Goal: Task Accomplishment & Management: Manage account settings

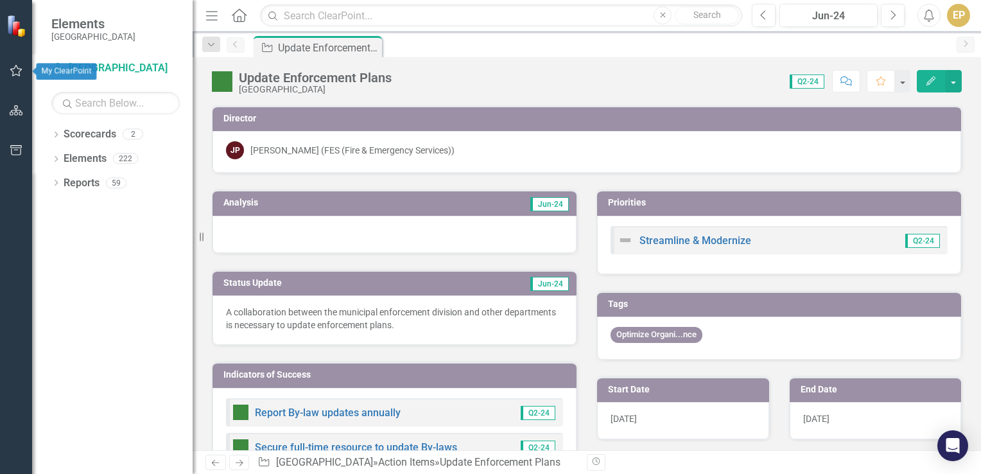
click at [12, 69] on icon "button" at bounding box center [16, 71] width 12 height 12
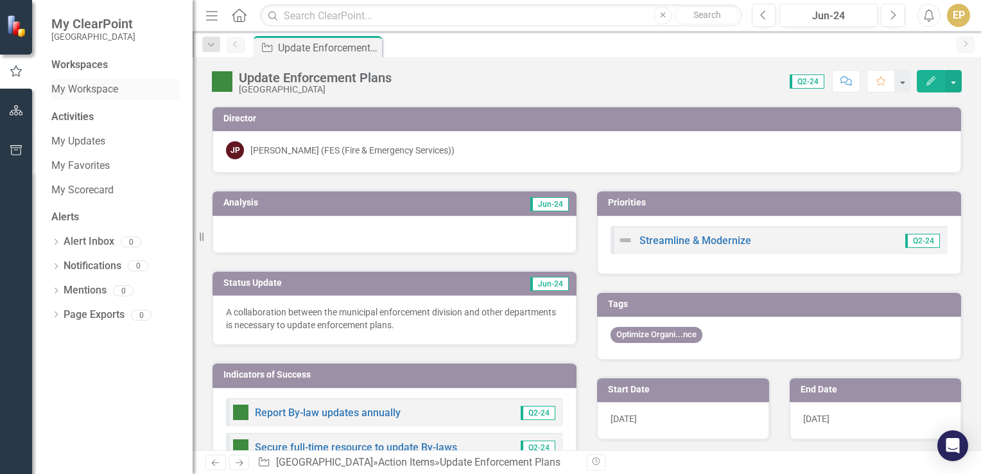
click at [108, 90] on link "My Workspace" at bounding box center [115, 89] width 128 height 15
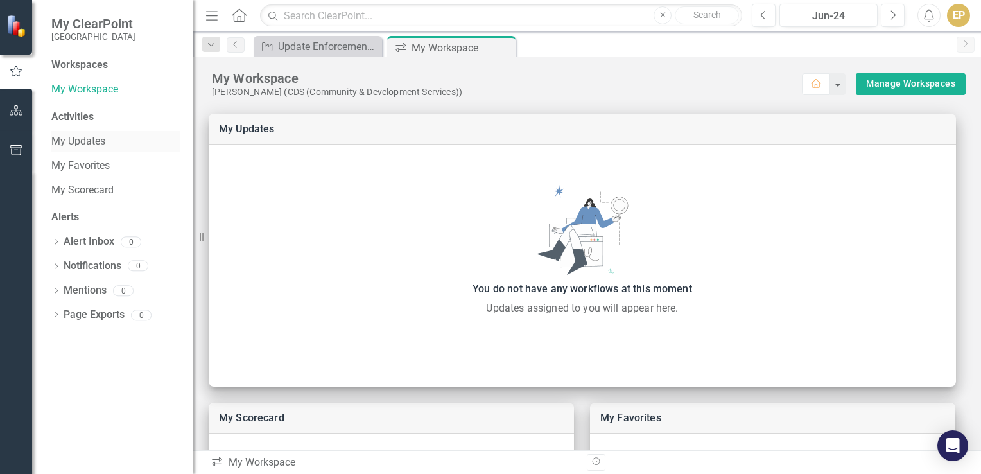
click at [103, 145] on link "My Updates" at bounding box center [115, 141] width 128 height 15
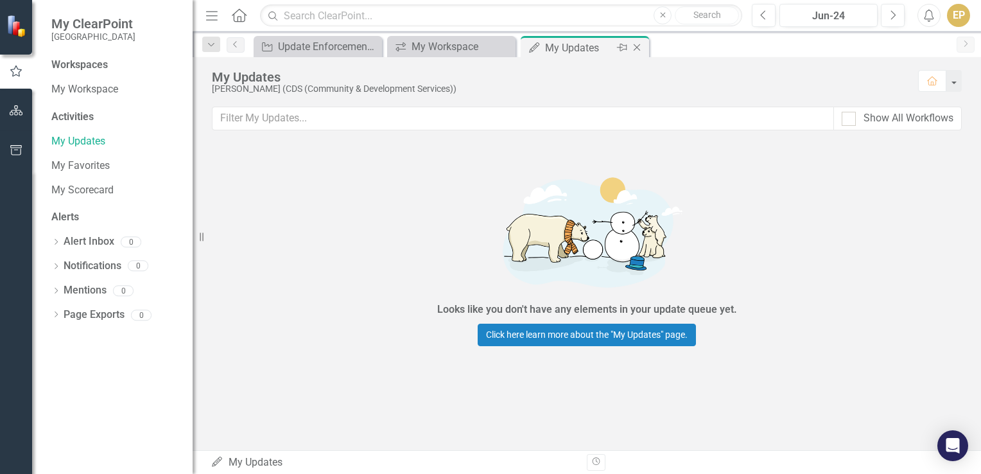
click at [635, 47] on icon "Close" at bounding box center [637, 47] width 13 height 10
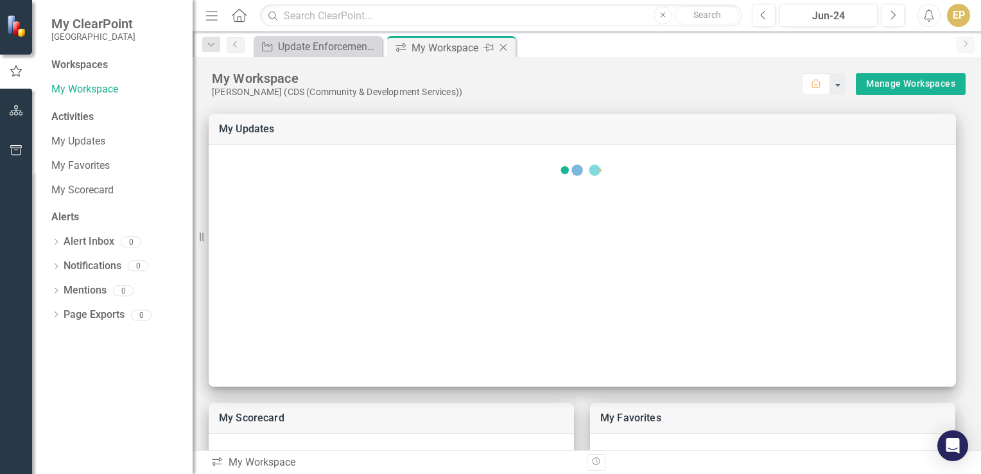
click at [503, 50] on icon "Close" at bounding box center [503, 47] width 13 height 10
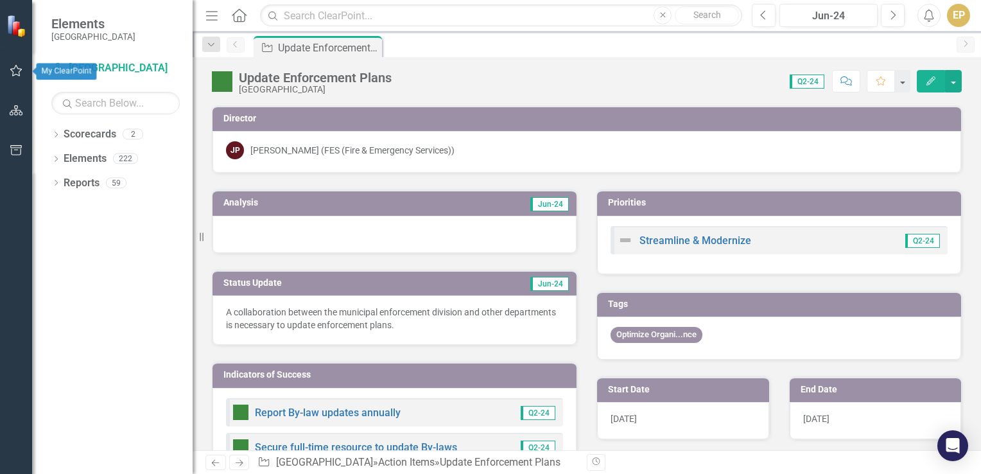
click at [21, 72] on icon "button" at bounding box center [16, 71] width 13 height 10
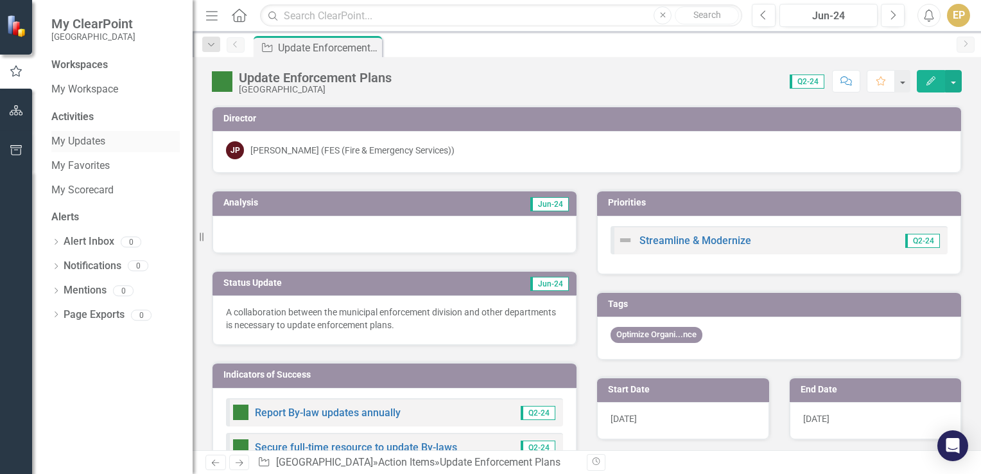
click at [96, 140] on link "My Updates" at bounding box center [115, 141] width 128 height 15
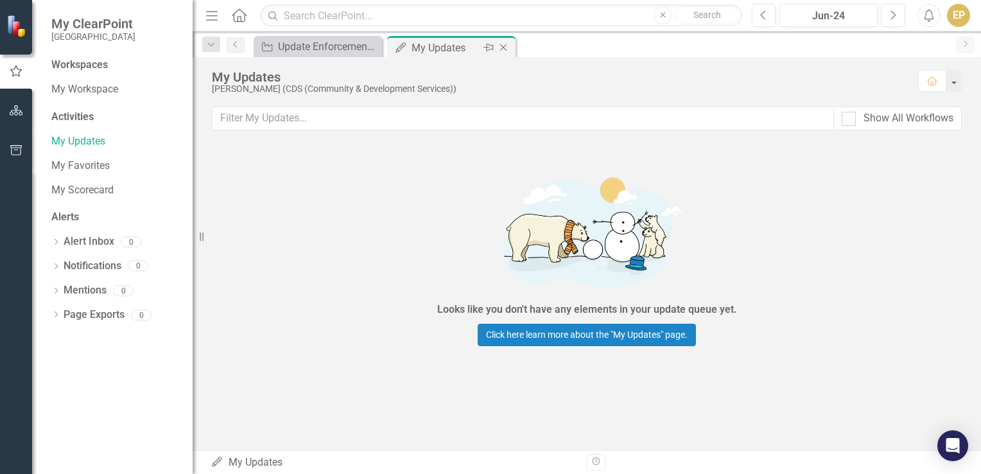
click at [502, 48] on icon at bounding box center [503, 47] width 7 height 7
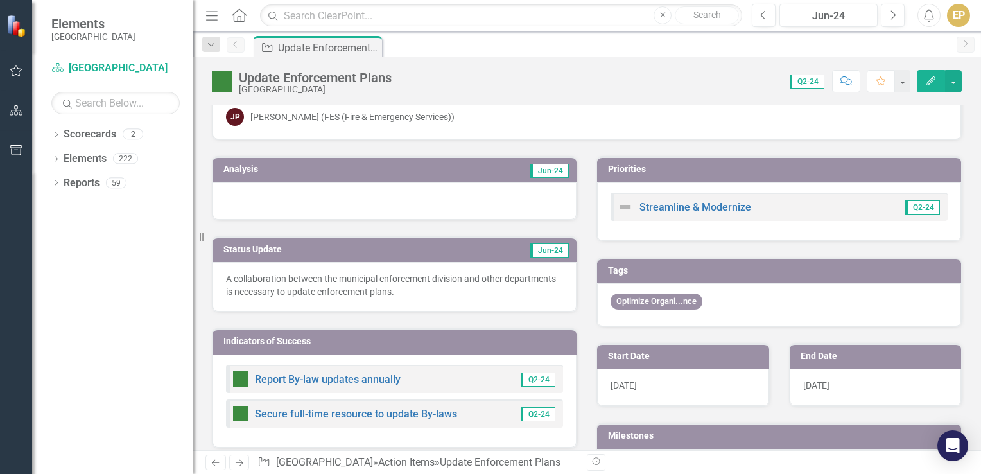
scroll to position [143, 0]
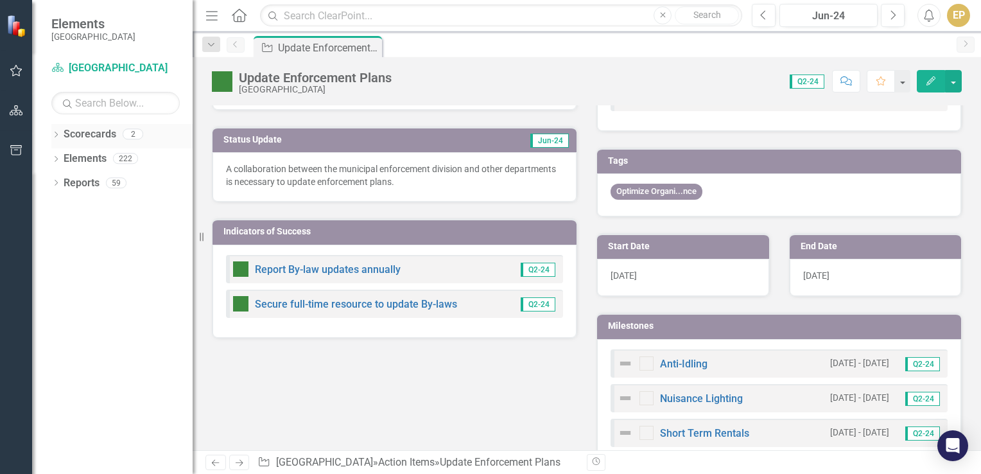
click at [76, 135] on link "Scorecards" at bounding box center [90, 134] width 53 height 15
click at [17, 75] on icon "button" at bounding box center [16, 71] width 12 height 12
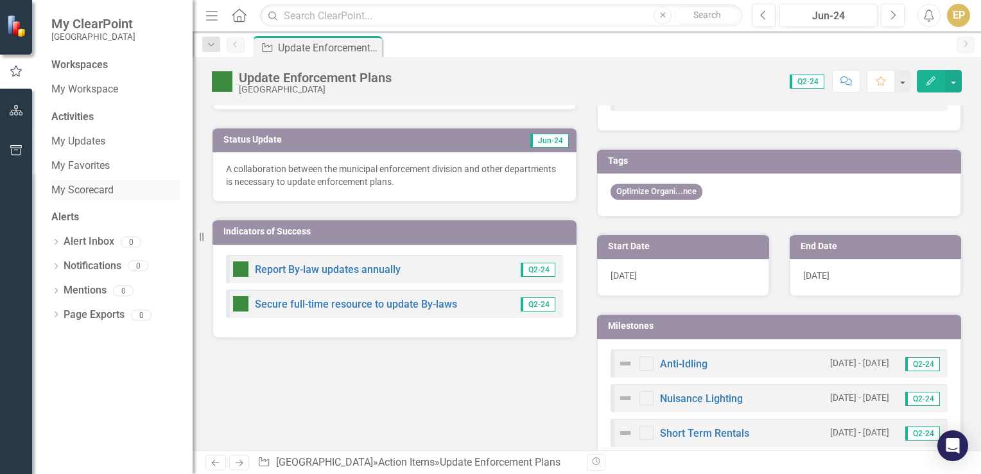
click at [90, 189] on link "My Scorecard" at bounding box center [115, 190] width 128 height 15
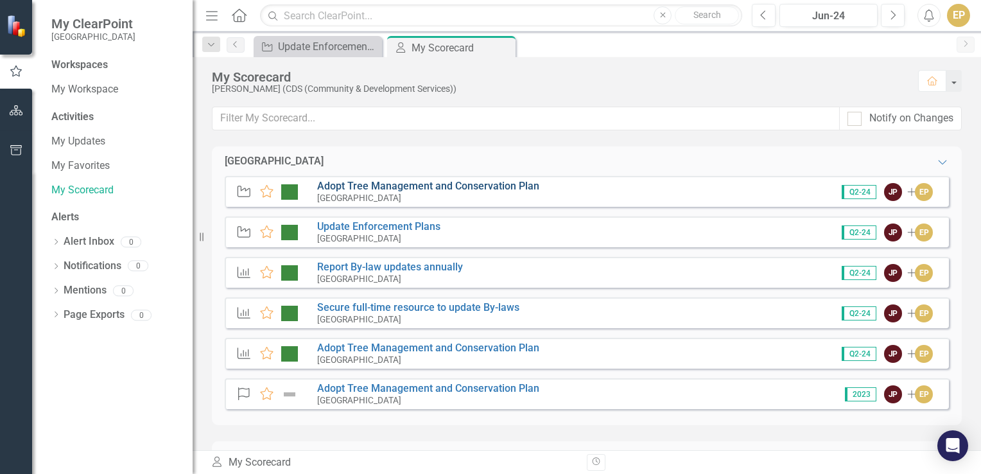
click at [345, 186] on link "Adopt Tree Management and Conservation Plan" at bounding box center [428, 186] width 222 height 12
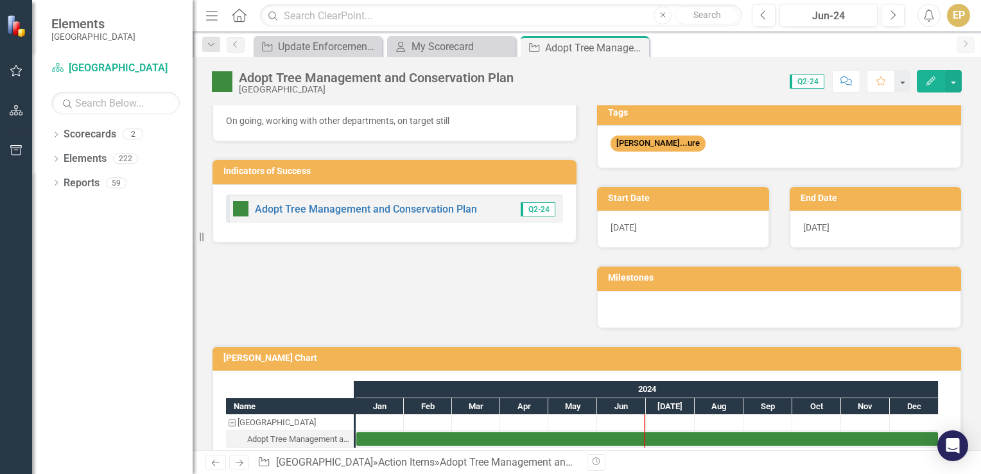
scroll to position [195, 0]
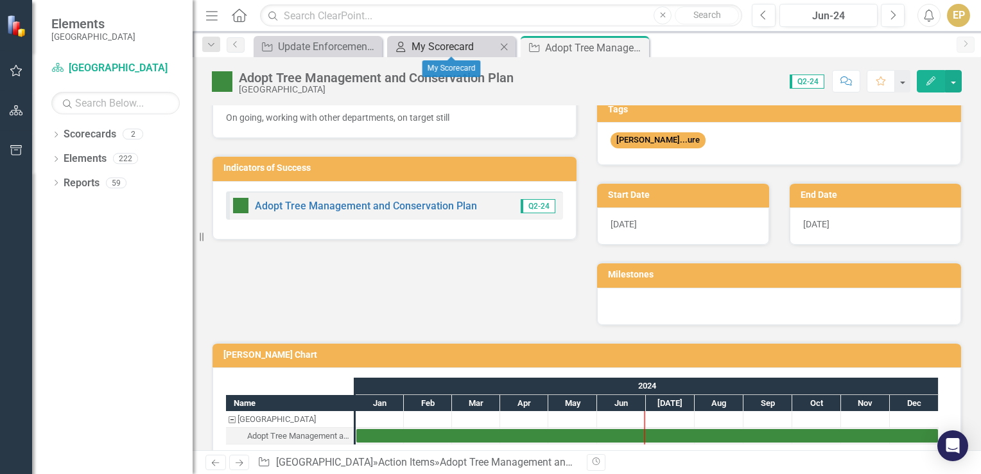
click at [416, 40] on div "My Scorecard" at bounding box center [454, 47] width 85 height 16
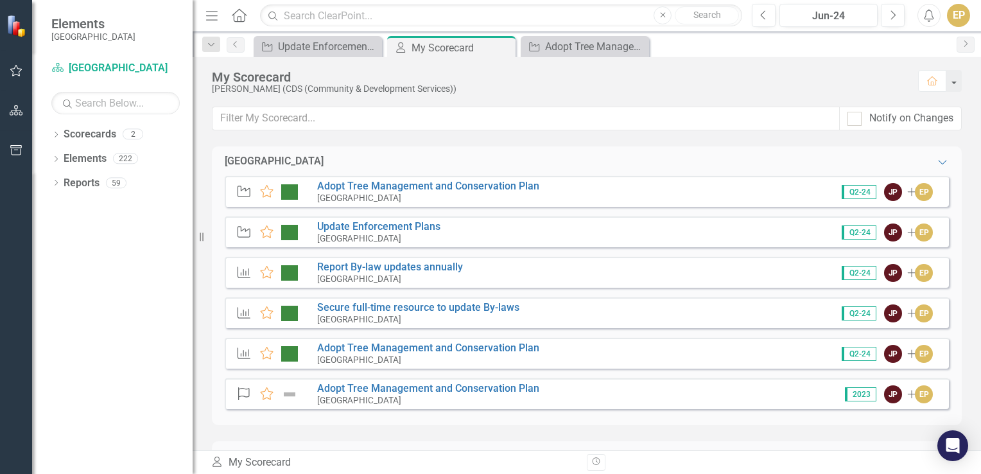
click at [242, 191] on icon "Action Item" at bounding box center [244, 191] width 17 height 13
click at [240, 189] on icon "Action Item" at bounding box center [244, 191] width 17 height 13
click at [347, 348] on link "Adopt Tree Management and Conservation Plan" at bounding box center [428, 348] width 222 height 12
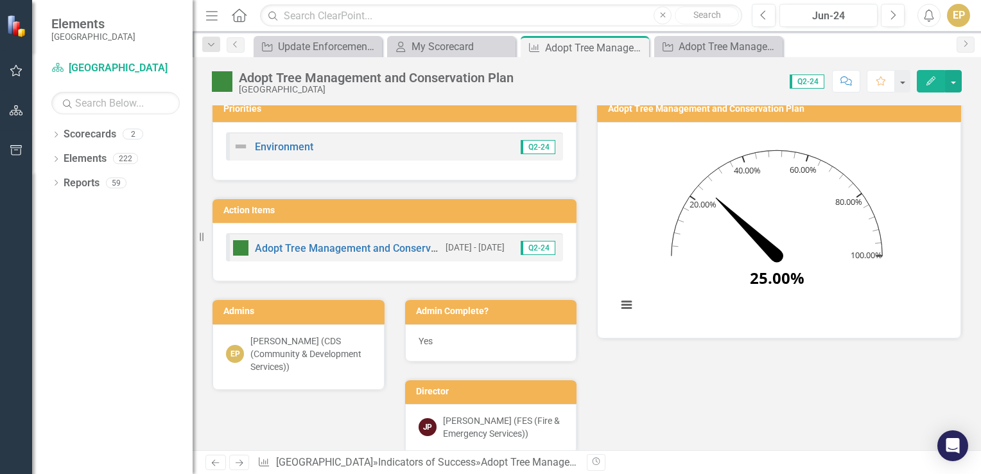
scroll to position [90, 0]
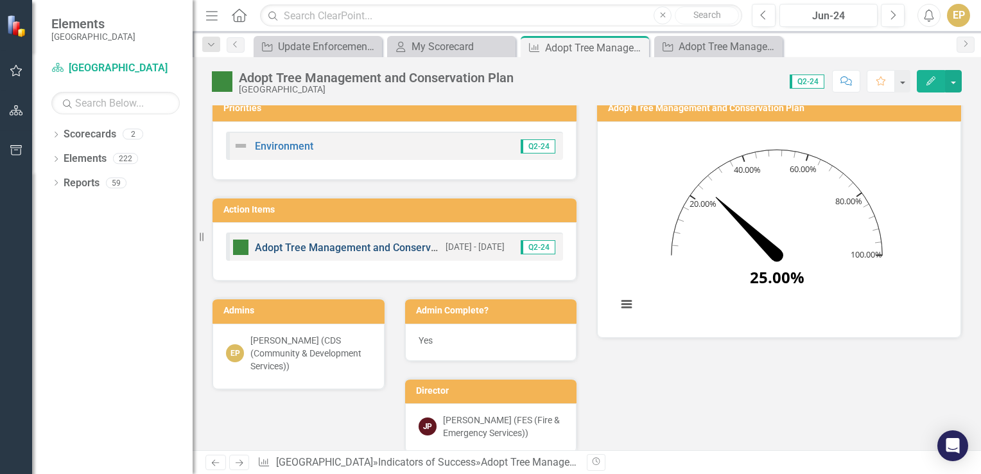
click at [296, 244] on link "Adopt Tree Management and Conservation Plan" at bounding box center [366, 247] width 222 height 12
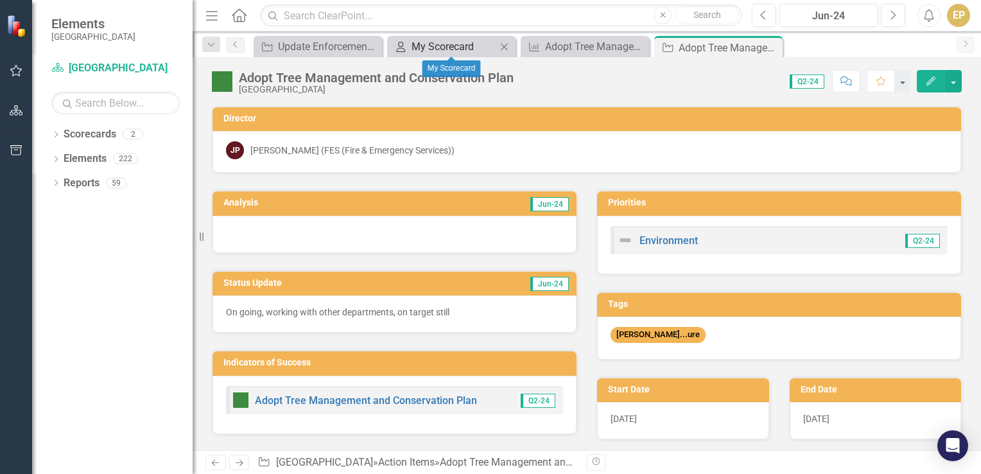
click at [462, 42] on div "My Scorecard" at bounding box center [454, 47] width 85 height 16
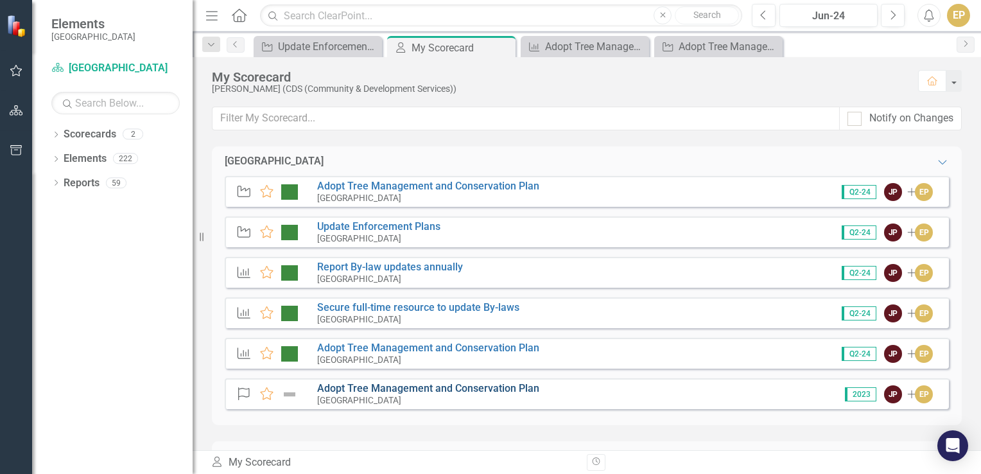
click at [342, 385] on link "Adopt Tree Management and Conservation Plan" at bounding box center [428, 388] width 222 height 12
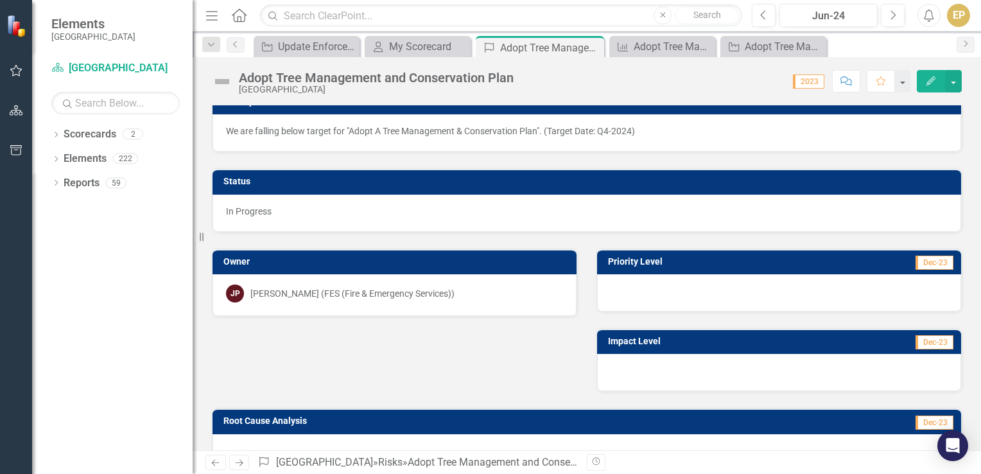
scroll to position [199, 0]
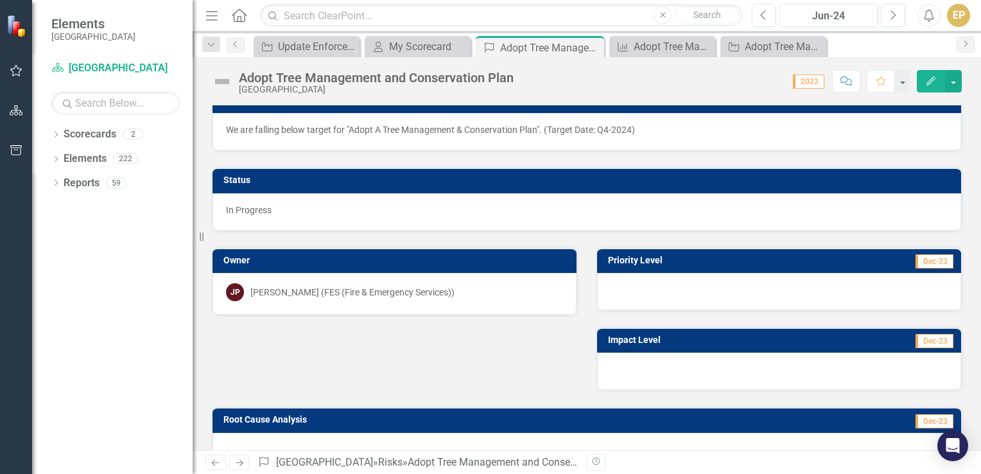
click at [238, 179] on h3 "Status" at bounding box center [590, 180] width 732 height 10
click at [241, 209] on span "In Progress" at bounding box center [249, 210] width 46 height 10
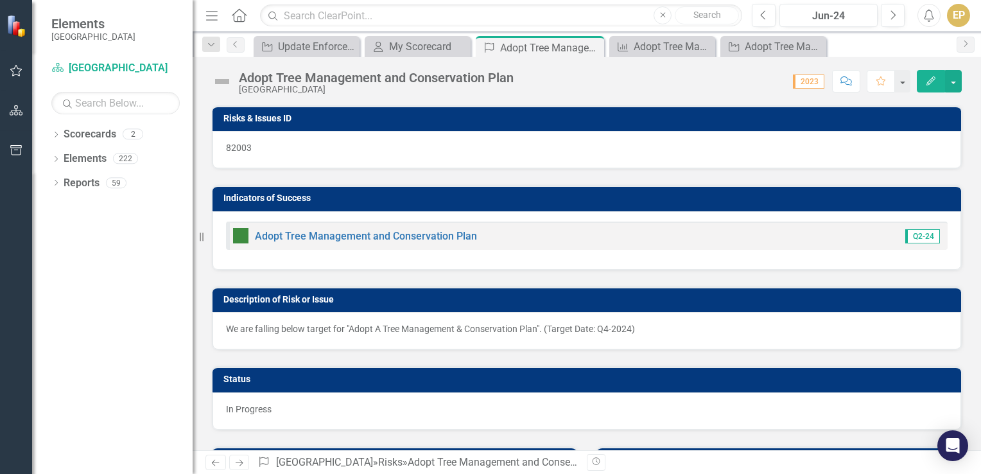
click at [221, 82] on img at bounding box center [222, 81] width 21 height 21
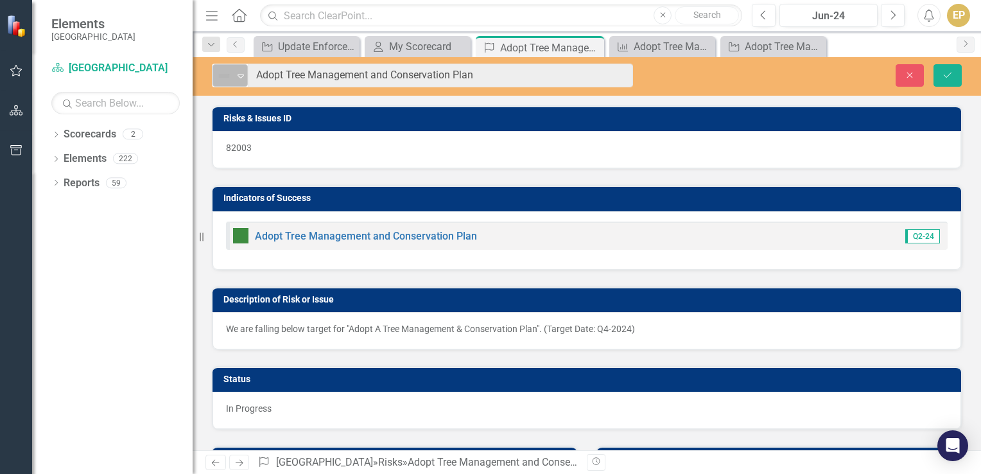
click at [239, 71] on icon "Expand" at bounding box center [240, 76] width 13 height 10
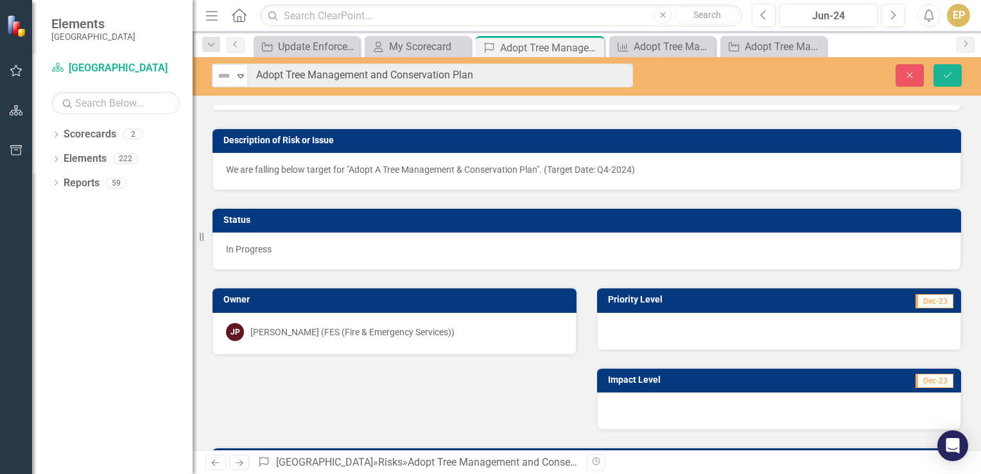
scroll to position [161, 0]
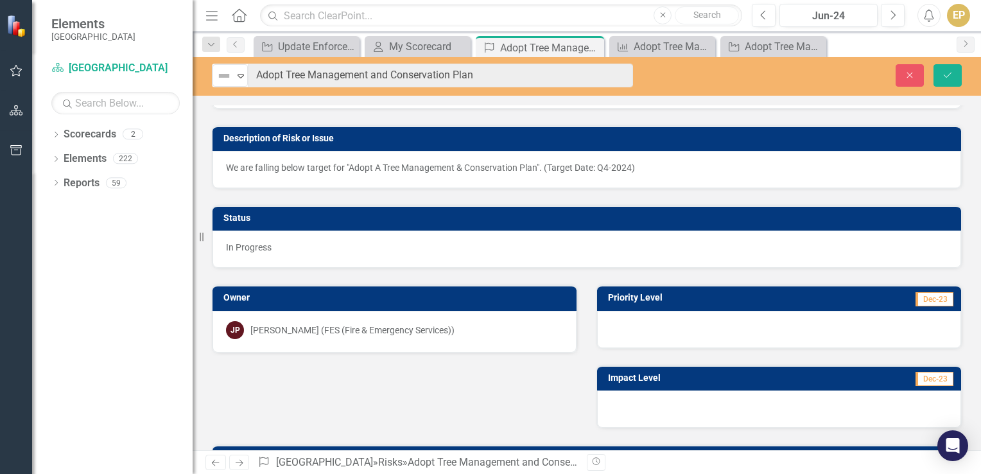
click at [255, 227] on div "Status" at bounding box center [587, 218] width 749 height 25
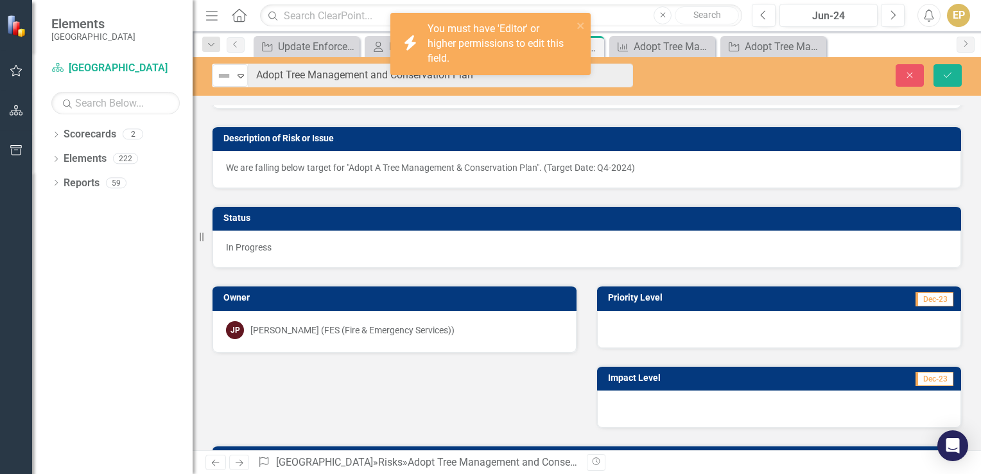
click at [255, 245] on span "In Progress" at bounding box center [249, 247] width 46 height 10
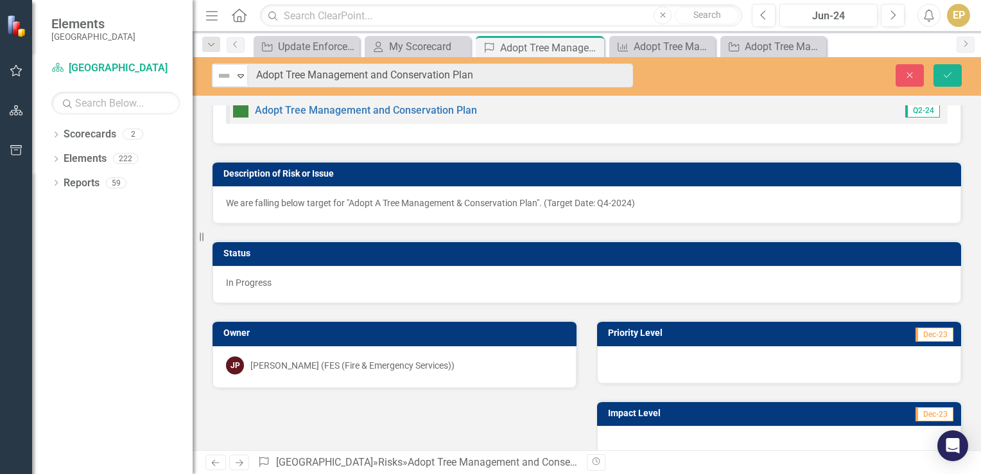
scroll to position [0, 0]
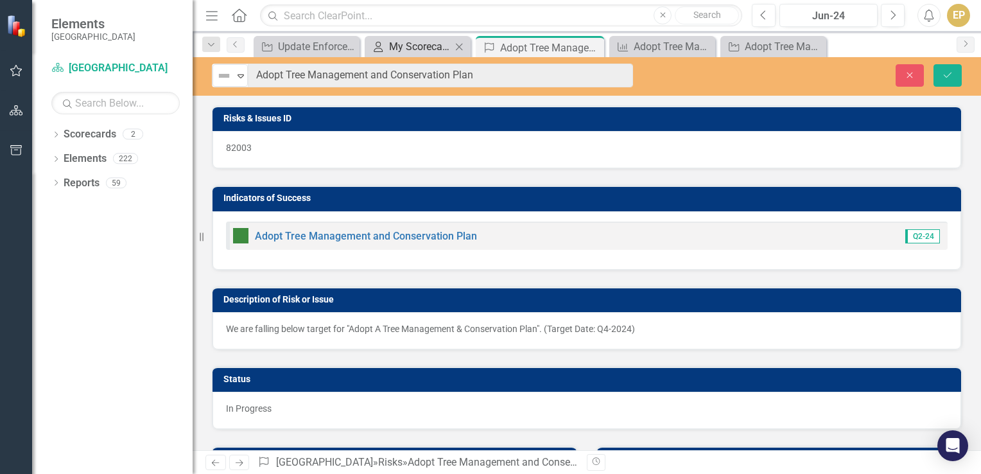
click at [426, 52] on div "My Scorecard" at bounding box center [420, 47] width 62 height 16
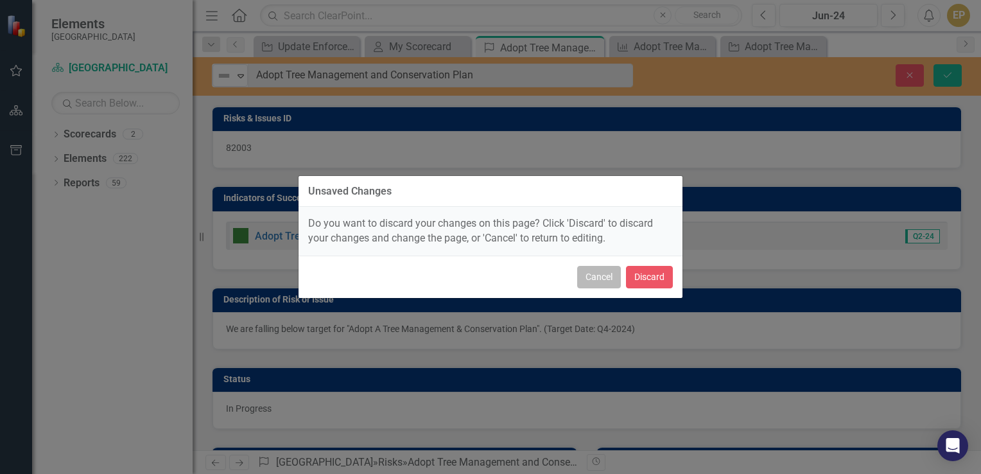
click at [603, 284] on button "Cancel" at bounding box center [599, 277] width 44 height 22
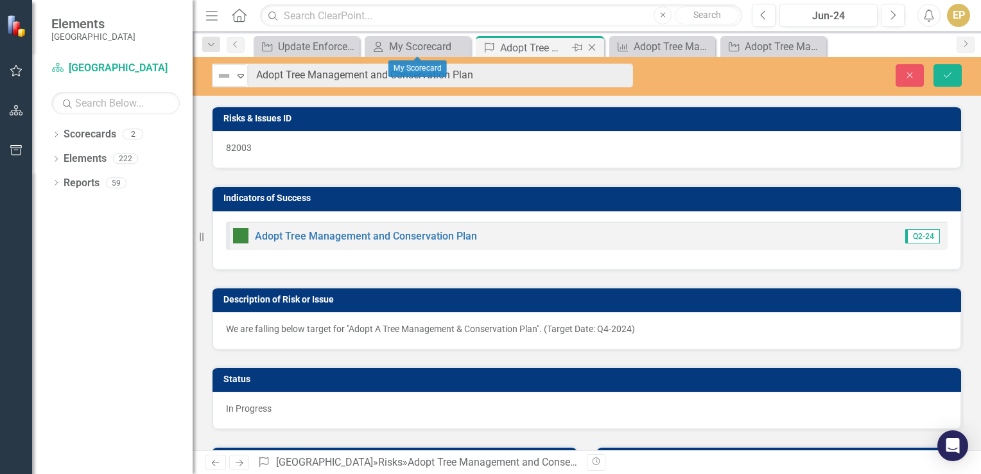
click at [591, 44] on icon "Close" at bounding box center [592, 47] width 13 height 10
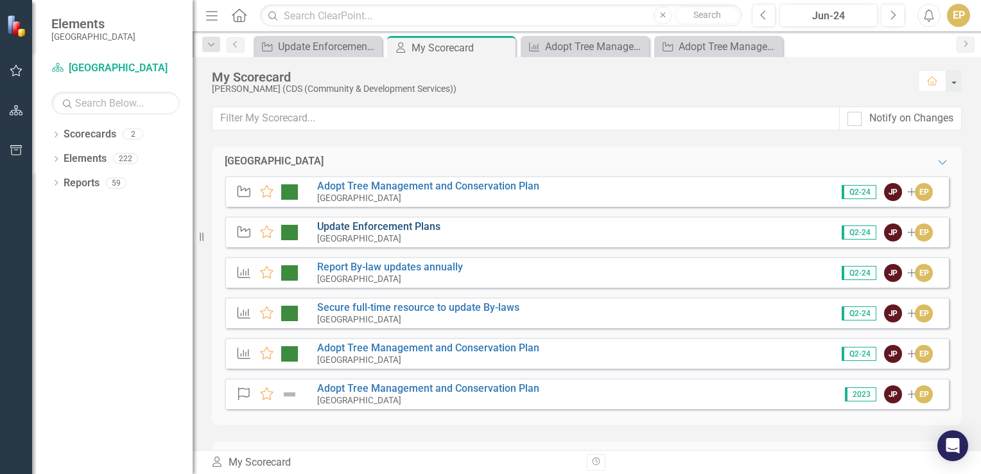
click at [359, 224] on link "Update Enforcement Plans" at bounding box center [378, 226] width 123 height 12
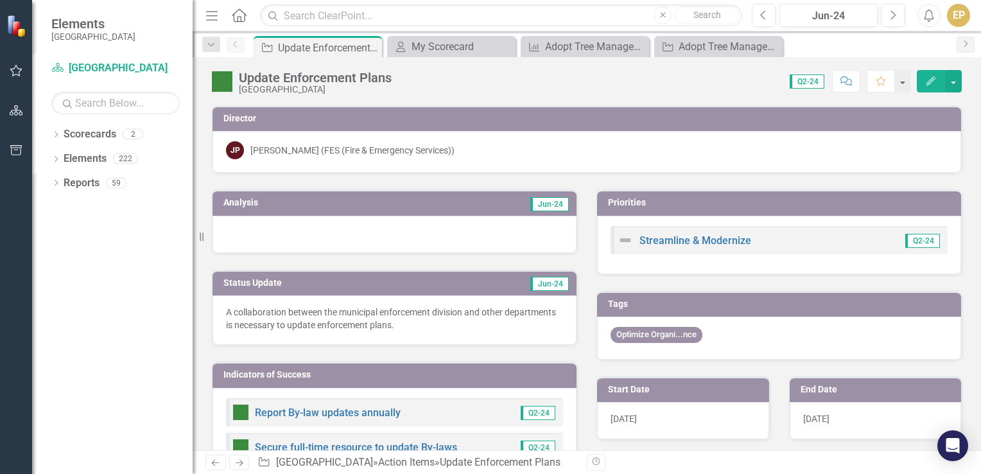
click at [242, 203] on h3 "Analysis" at bounding box center [304, 203] width 161 height 10
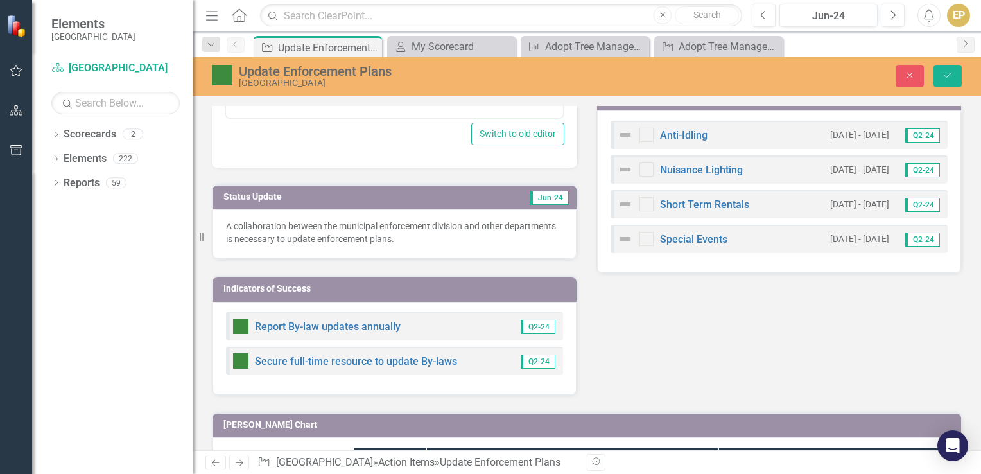
scroll to position [405, 0]
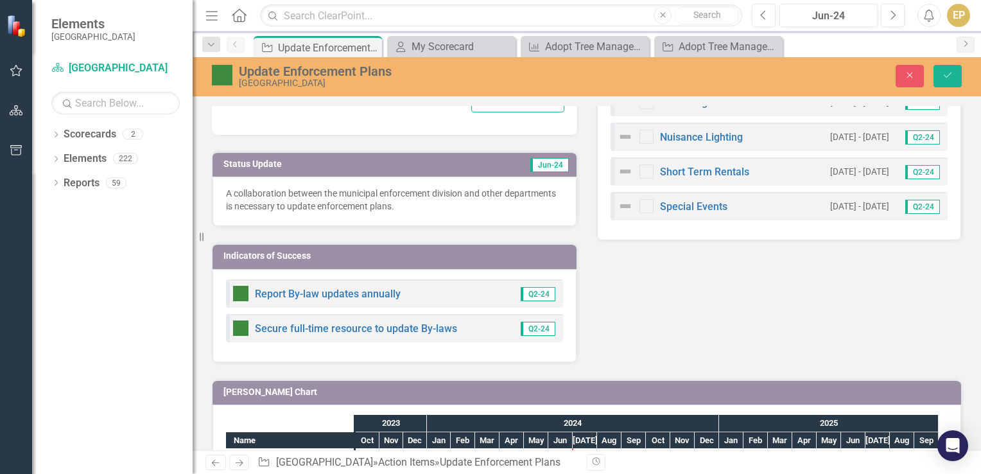
click at [240, 159] on h3 "Status Update" at bounding box center [327, 164] width 206 height 10
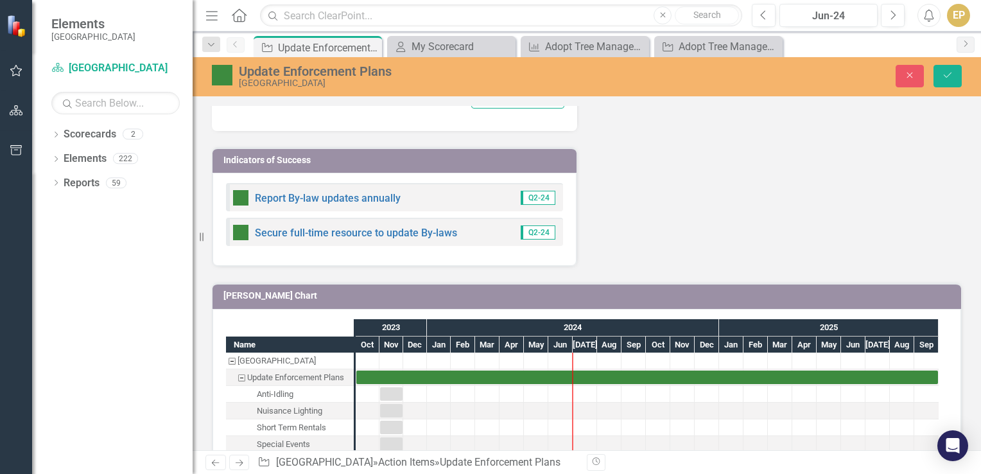
scroll to position [791, 0]
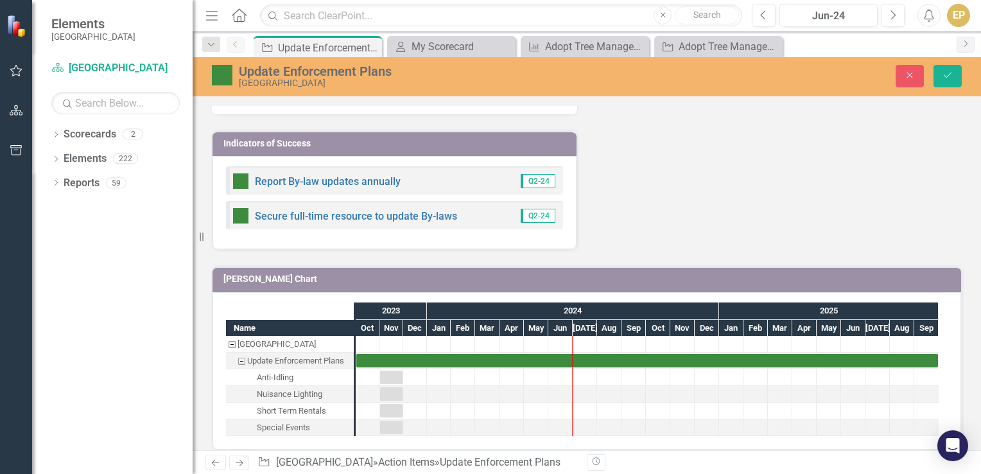
click at [331, 173] on div "Report By-law updates annually" at bounding box center [317, 180] width 168 height 15
click at [331, 176] on link "Report By-law updates annually" at bounding box center [328, 181] width 146 height 12
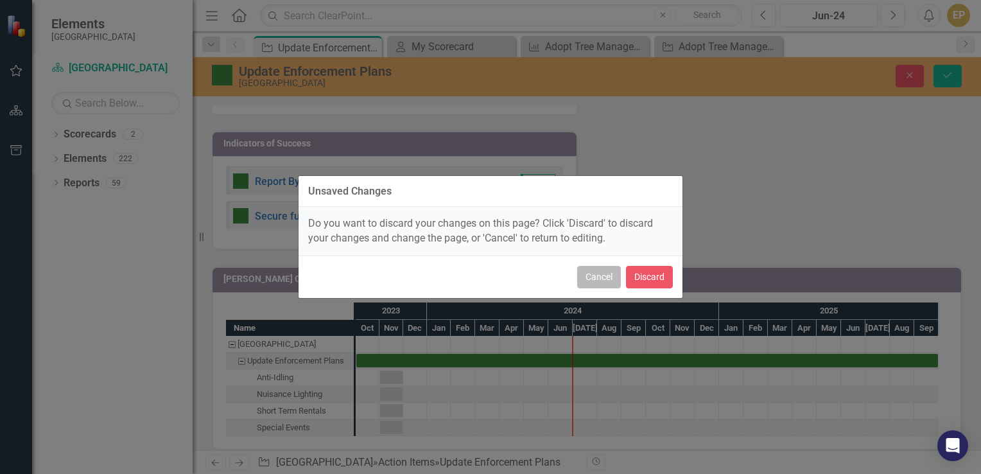
click at [604, 275] on button "Cancel" at bounding box center [599, 277] width 44 height 22
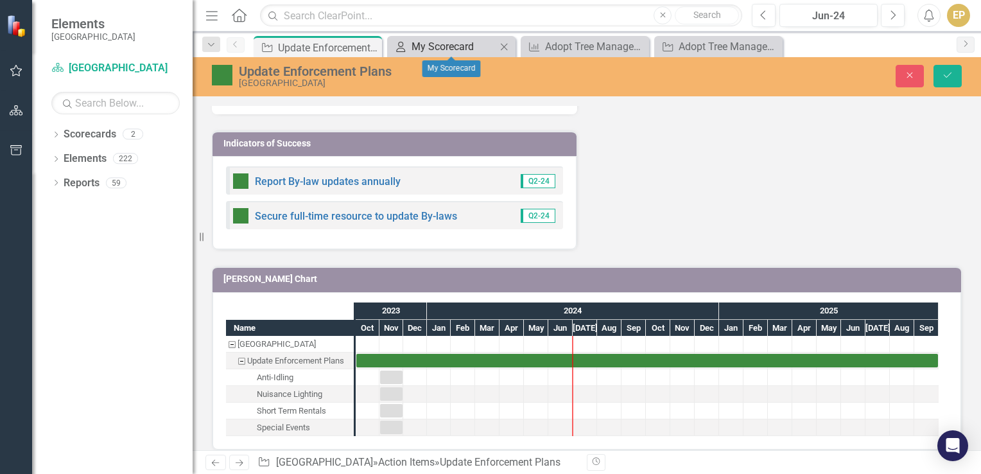
click at [419, 39] on div "My Scorecard" at bounding box center [454, 47] width 85 height 16
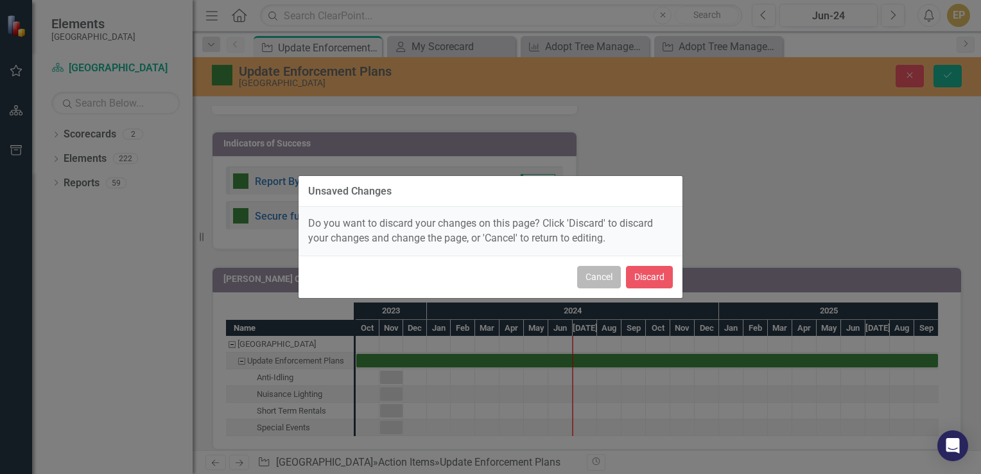
click at [592, 273] on button "Cancel" at bounding box center [599, 277] width 44 height 22
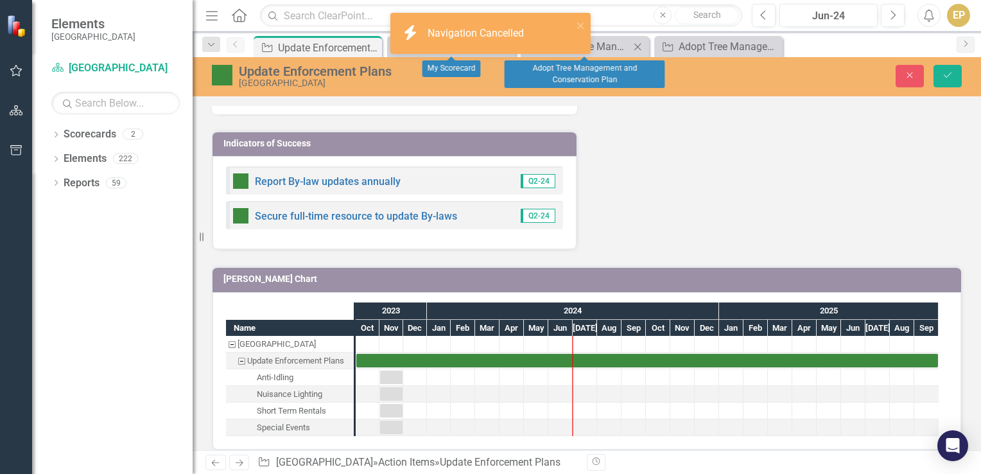
click at [635, 47] on icon "Close" at bounding box center [637, 47] width 13 height 10
click at [0, 0] on icon "Close" at bounding box center [0, 0] width 0 height 0
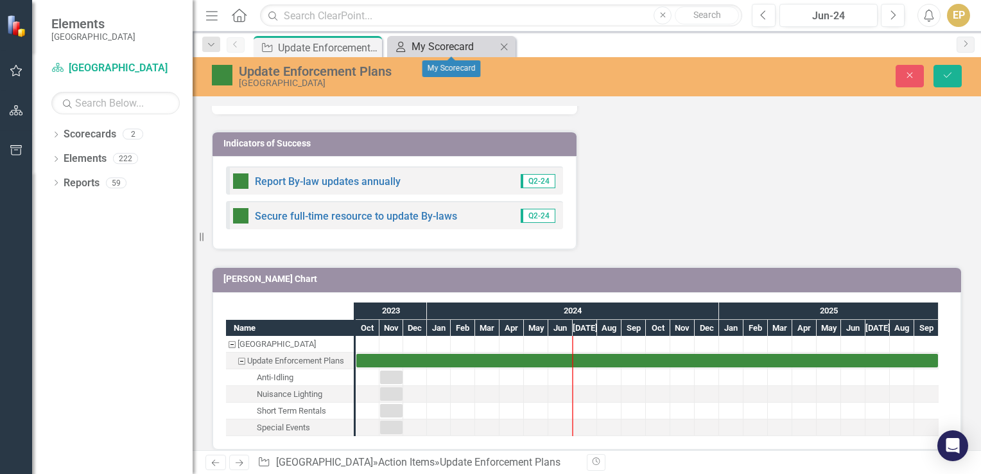
click at [458, 43] on div "My Scorecard" at bounding box center [454, 47] width 85 height 16
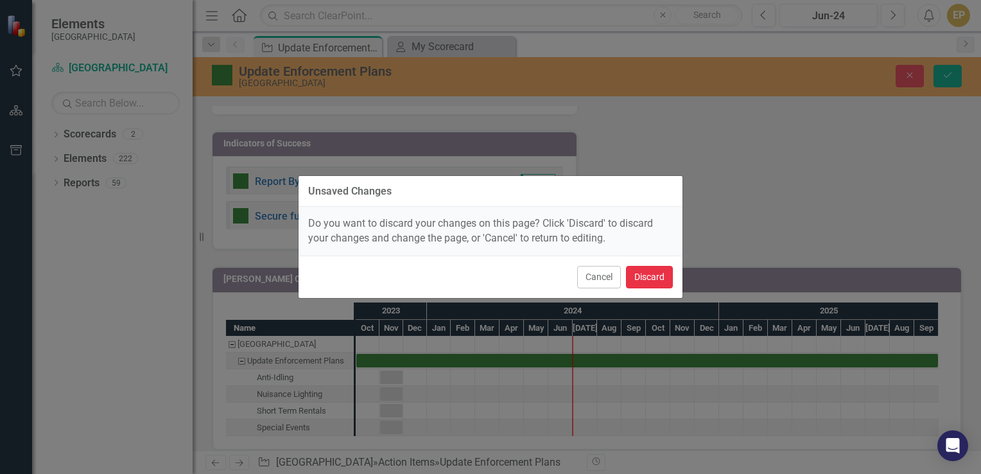
click at [662, 275] on button "Discard" at bounding box center [649, 277] width 47 height 22
